Goal: Information Seeking & Learning: Learn about a topic

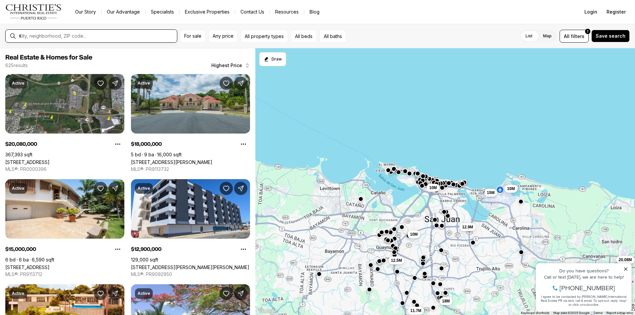
click at [133, 36] on input "text" at bounding box center [96, 36] width 155 height 6
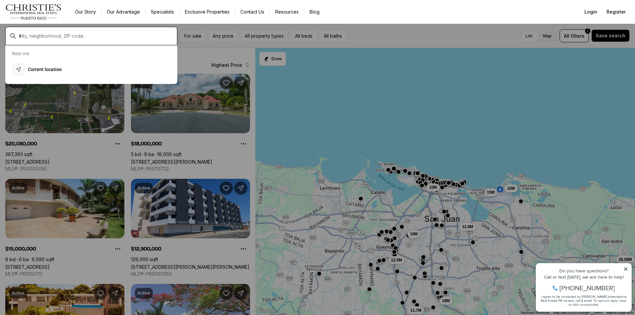
click at [133, 36] on input "text" at bounding box center [96, 36] width 155 height 6
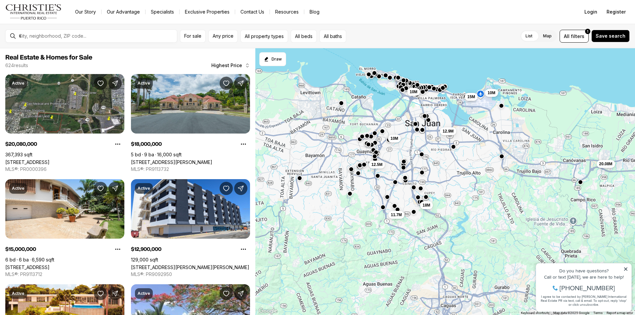
drag, startPoint x: 413, startPoint y: 252, endPoint x: 392, endPoint y: 154, distance: 100.7
click at [392, 154] on div "10M 15M 20.08M 18M 10M 12.9M 12.5M 11.7M 10M" at bounding box center [445, 181] width 380 height 267
click at [224, 38] on span "Any price" at bounding box center [223, 35] width 21 height 5
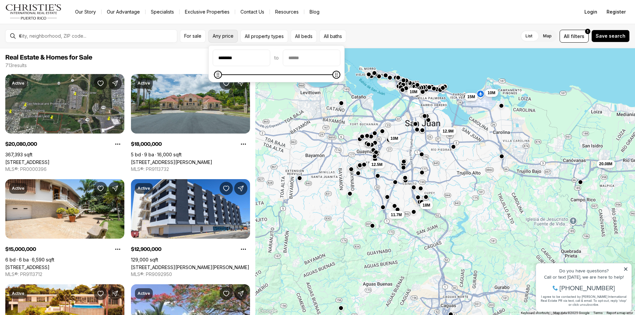
type input "********"
click at [367, 37] on div "List Map List Map All filters 1 Save search" at bounding box center [487, 36] width 284 height 13
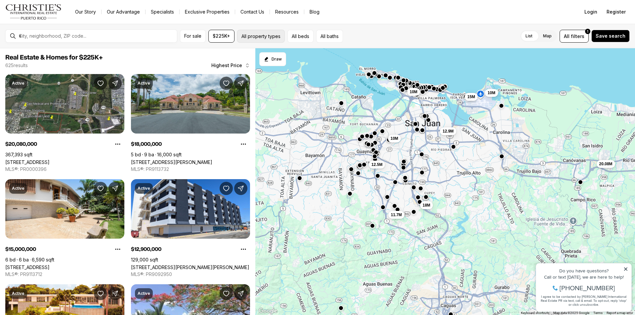
click at [272, 36] on button "All property types" at bounding box center [261, 36] width 48 height 13
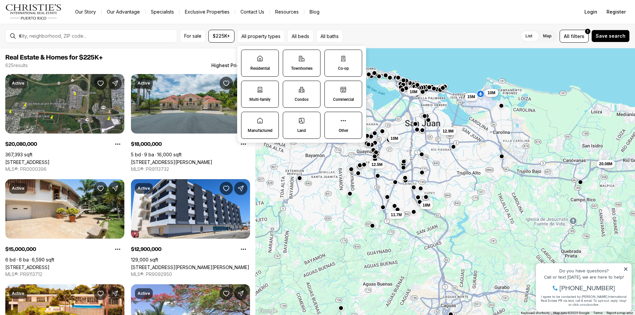
click at [260, 63] on label "Residential" at bounding box center [260, 63] width 38 height 27
click at [248, 57] on button "Residential" at bounding box center [244, 53] width 7 height 7
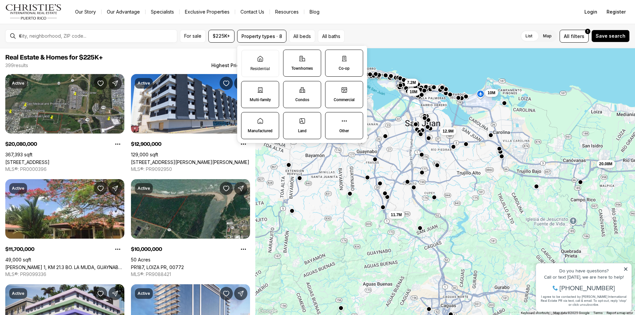
click at [377, 30] on div "List Map List Map All filters 1 Save search" at bounding box center [488, 36] width 282 height 13
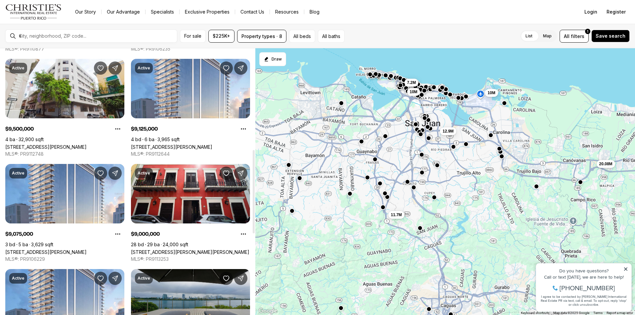
scroll to position [132, 0]
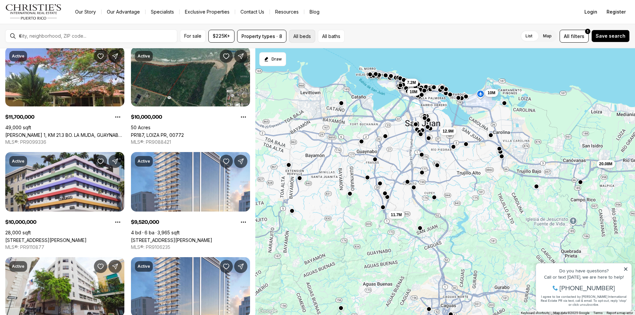
click at [305, 34] on button "All beds" at bounding box center [302, 36] width 26 height 13
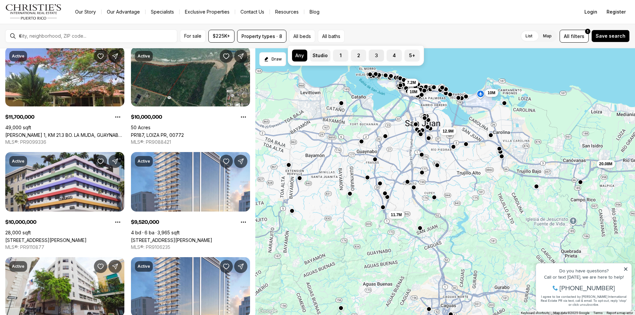
click at [372, 52] on button "3" at bounding box center [372, 53] width 7 height 7
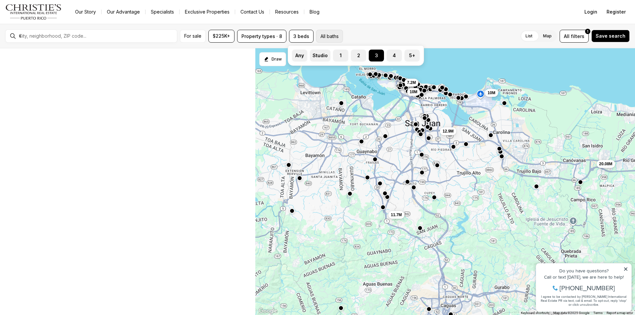
click at [331, 37] on button "All baths" at bounding box center [329, 36] width 27 height 13
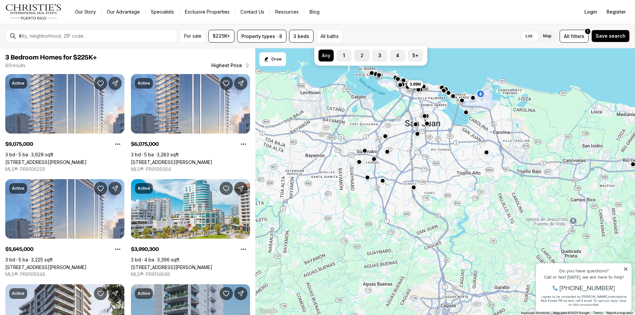
click at [361, 53] on label "2" at bounding box center [361, 56] width 15 height 12
click at [361, 53] on button "2" at bounding box center [357, 53] width 7 height 7
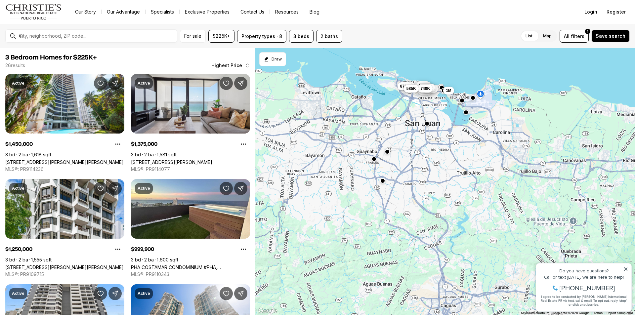
click at [360, 24] on div "For sale $225K+ Property types · 8 3 beds 2 baths List Map List Map All filters…" at bounding box center [317, 36] width 635 height 24
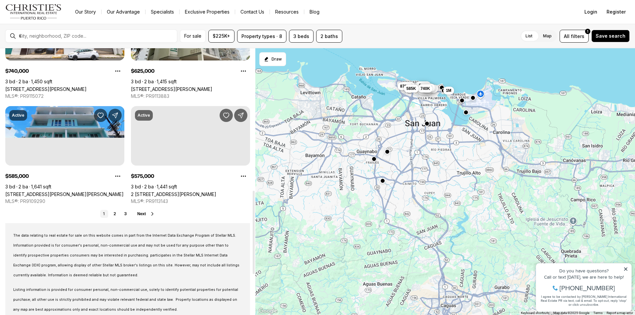
scroll to position [496, 0]
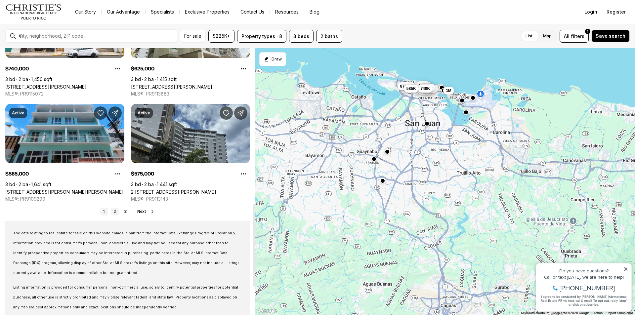
click at [115, 211] on link "2" at bounding box center [115, 212] width 8 height 8
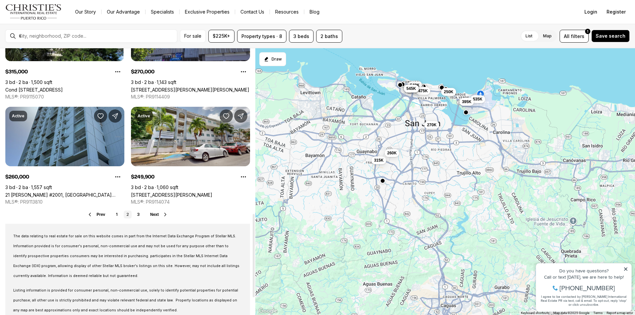
scroll to position [529, 0]
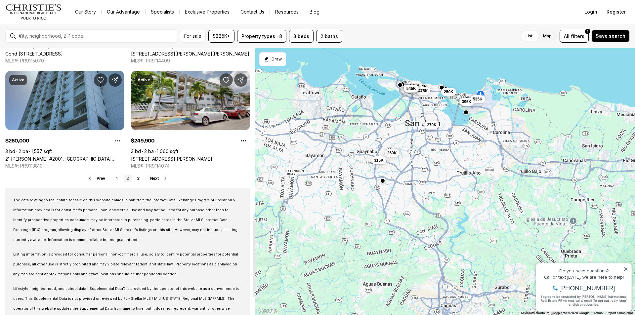
click at [156, 178] on span "Next" at bounding box center [154, 178] width 9 height 5
